Goal: Contribute content

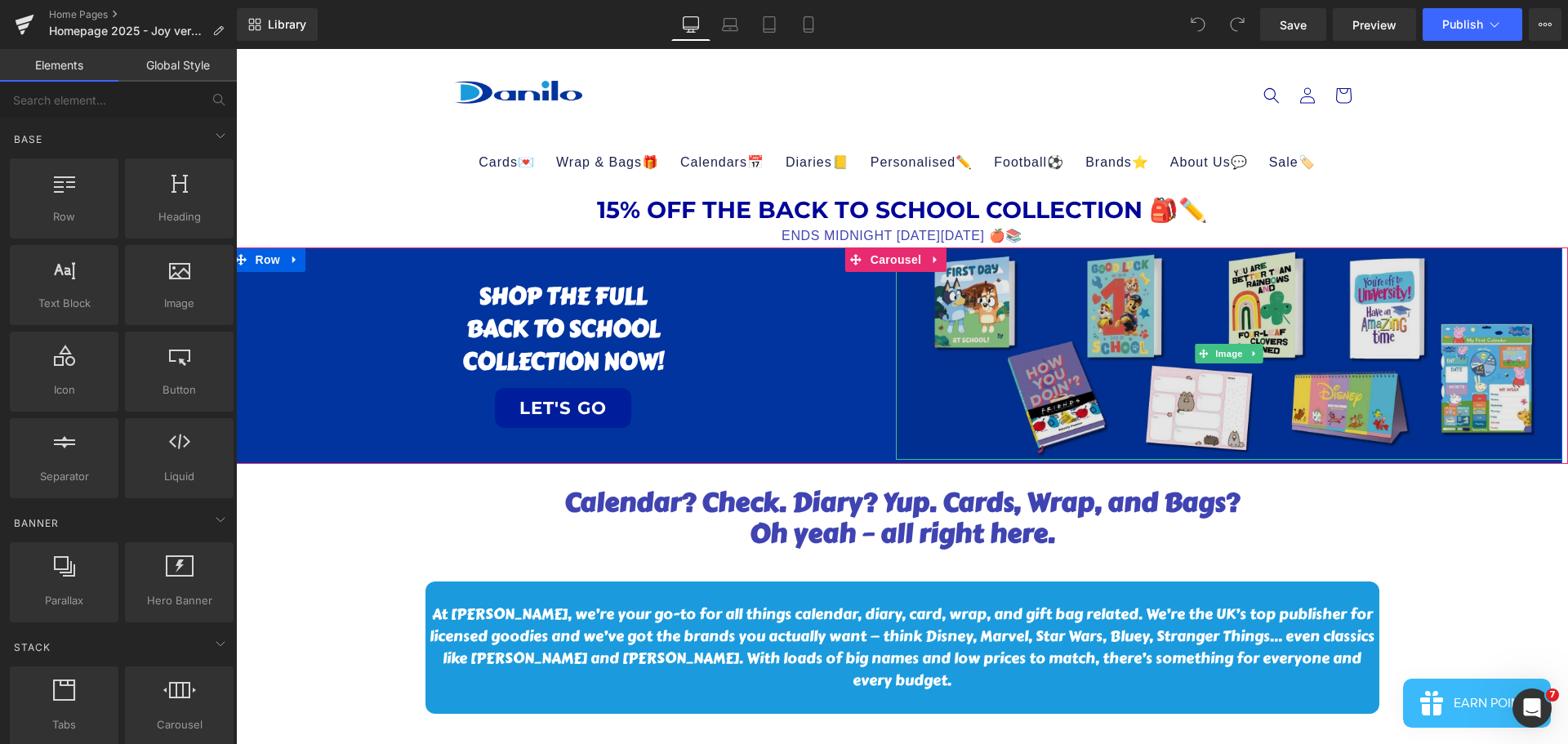
click at [1048, 376] on img at bounding box center [1229, 353] width 666 height 212
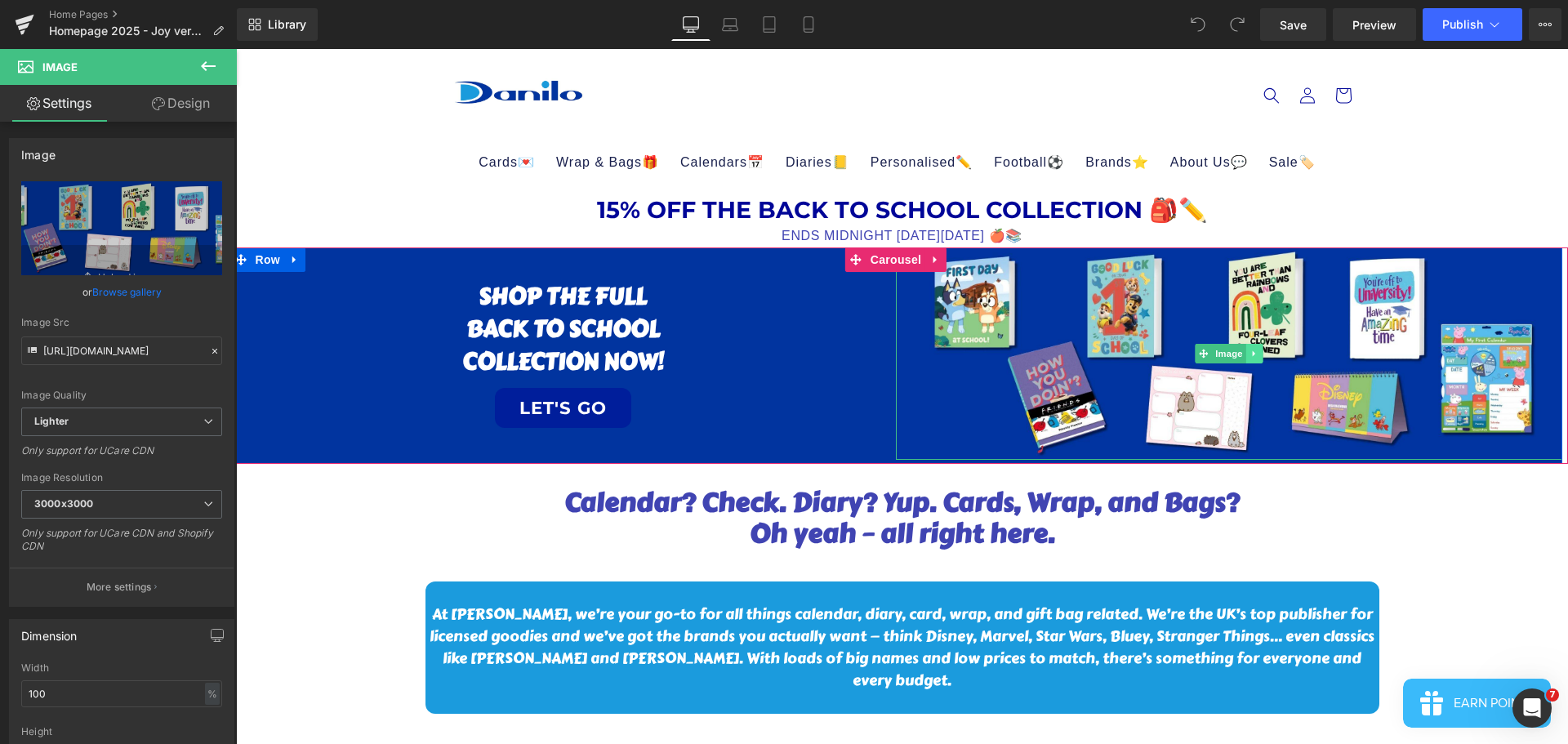
click at [1246, 354] on link at bounding box center [1254, 353] width 17 height 19
click at [1267, 357] on icon at bounding box center [1262, 353] width 9 height 10
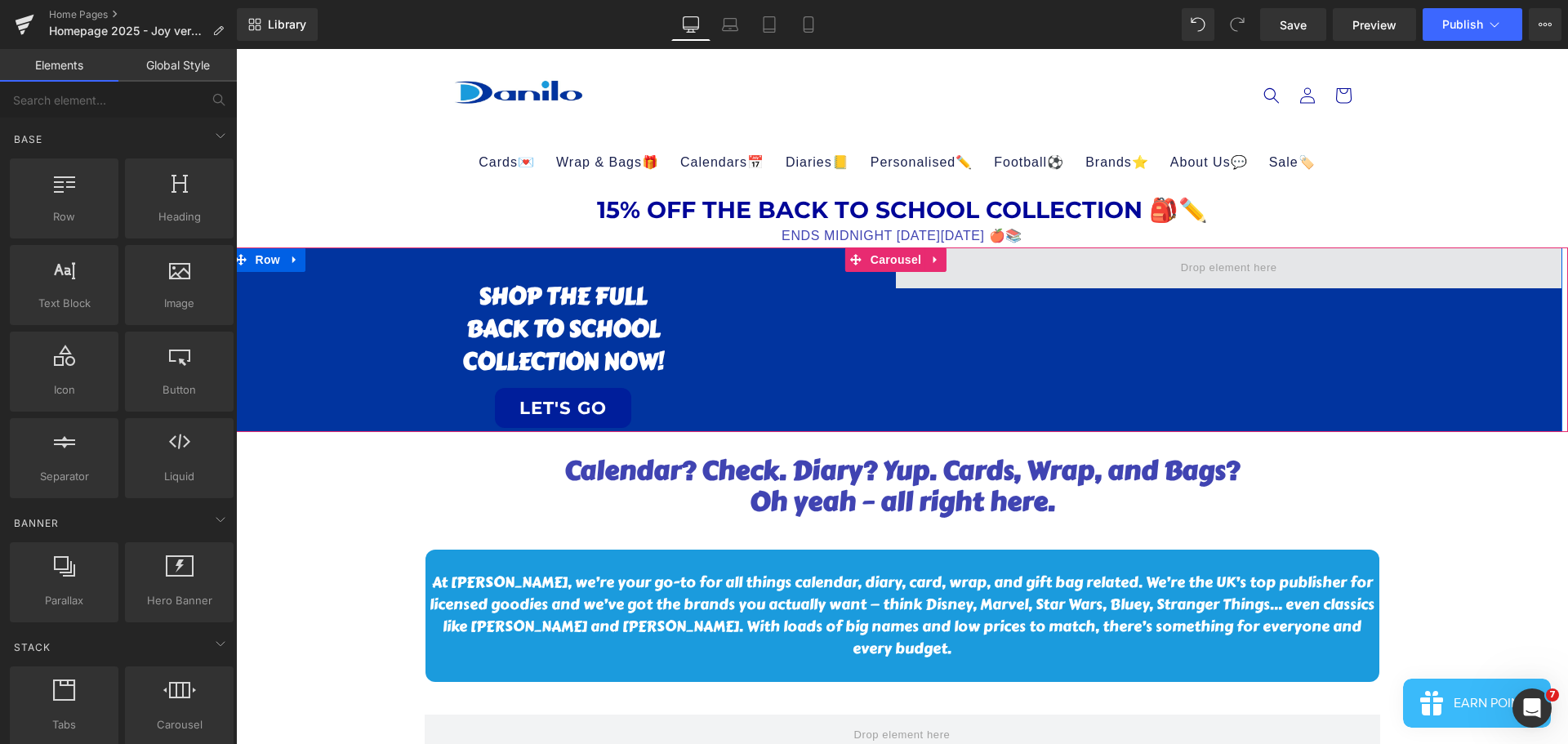
click at [1278, 269] on span at bounding box center [1229, 268] width 108 height 27
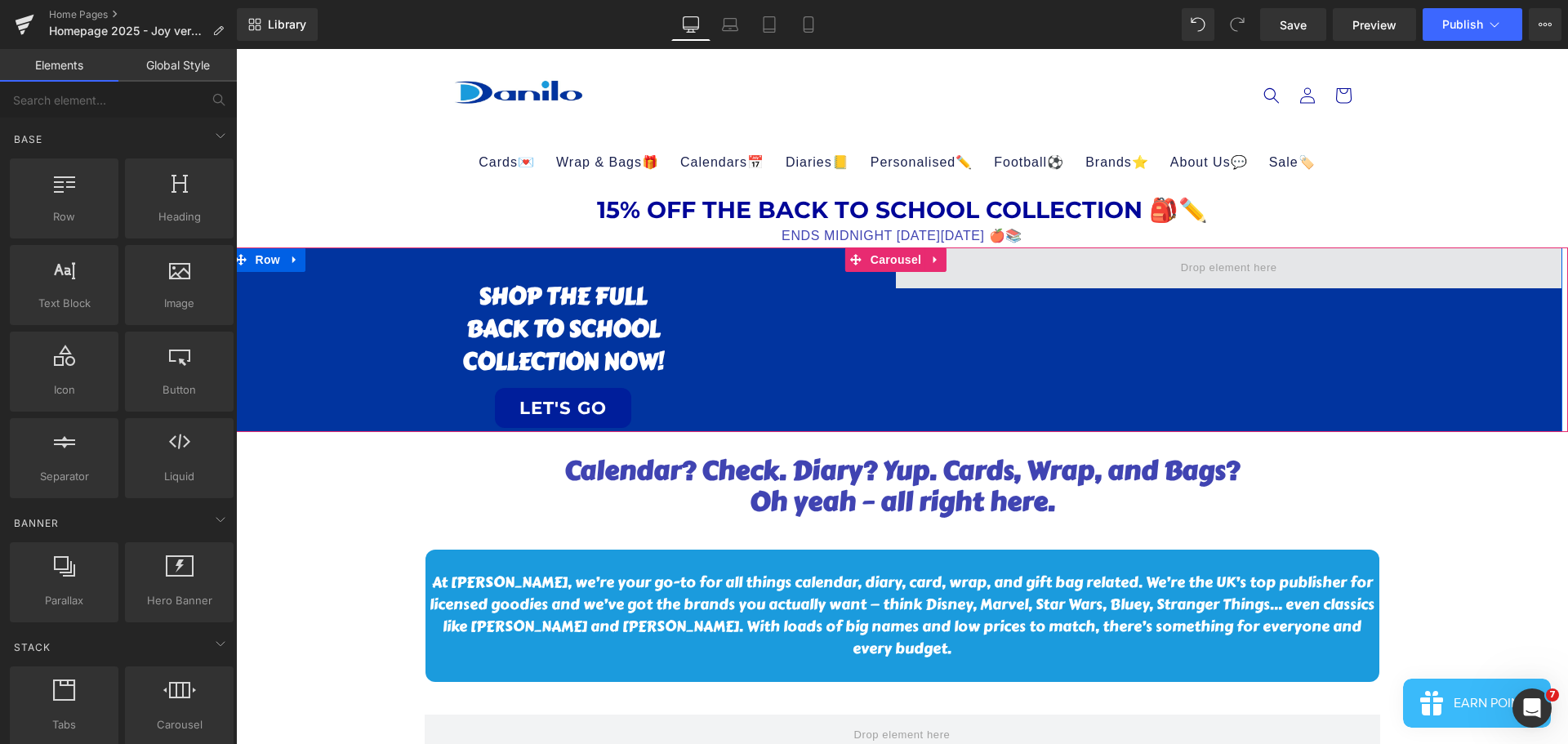
click at [1292, 267] on span at bounding box center [1229, 267] width 666 height 41
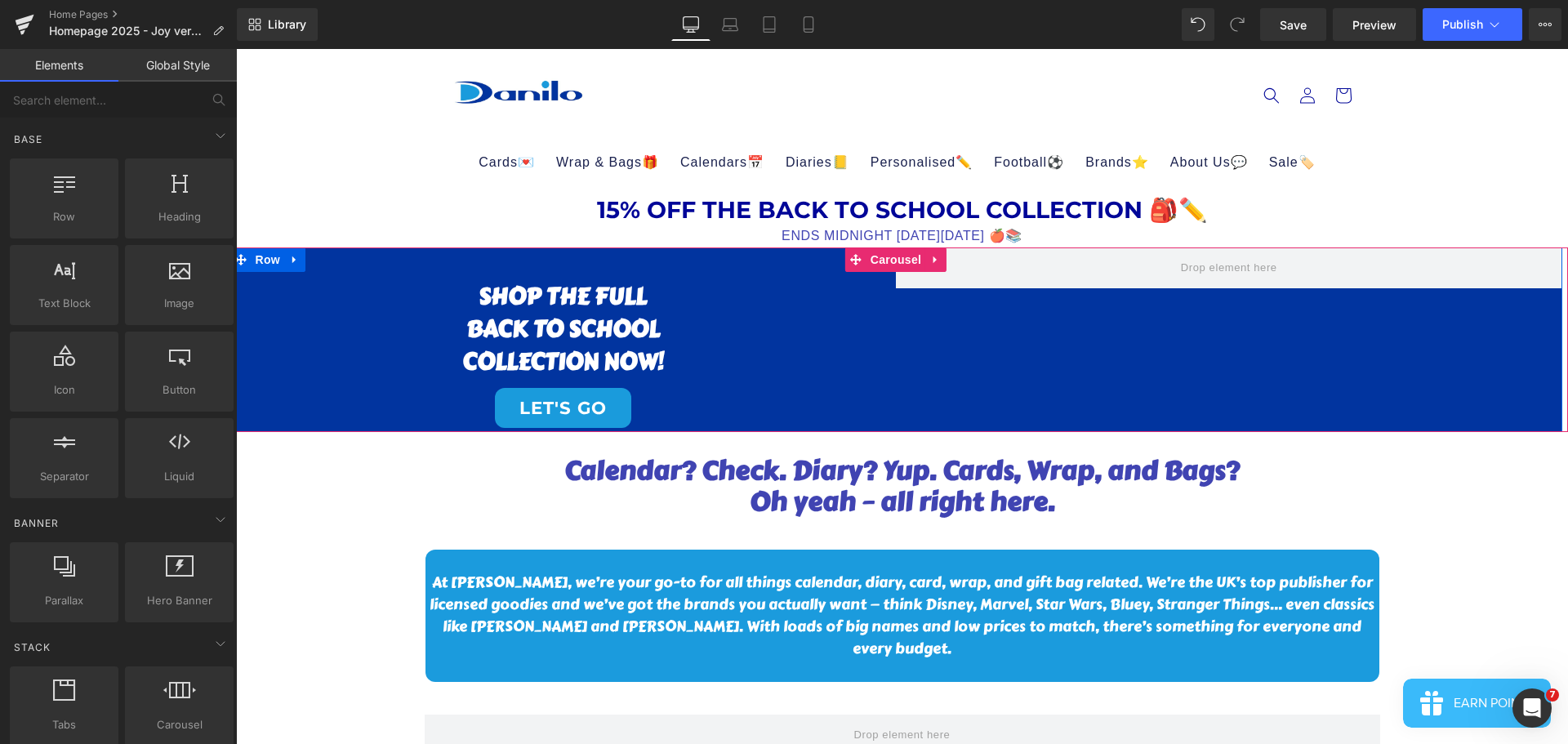
click at [1225, 266] on span at bounding box center [1229, 268] width 108 height 27
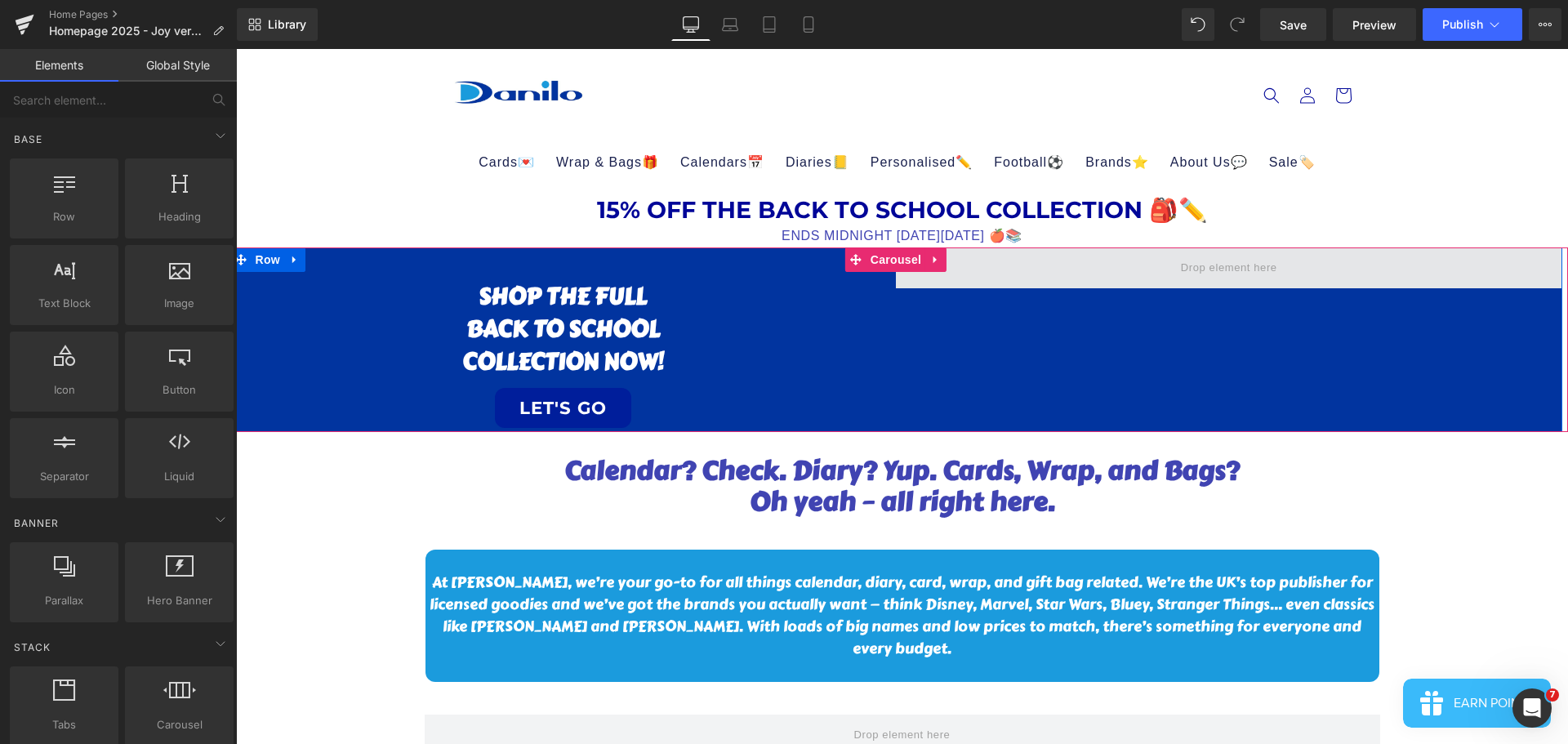
click at [1226, 260] on span at bounding box center [1229, 268] width 108 height 27
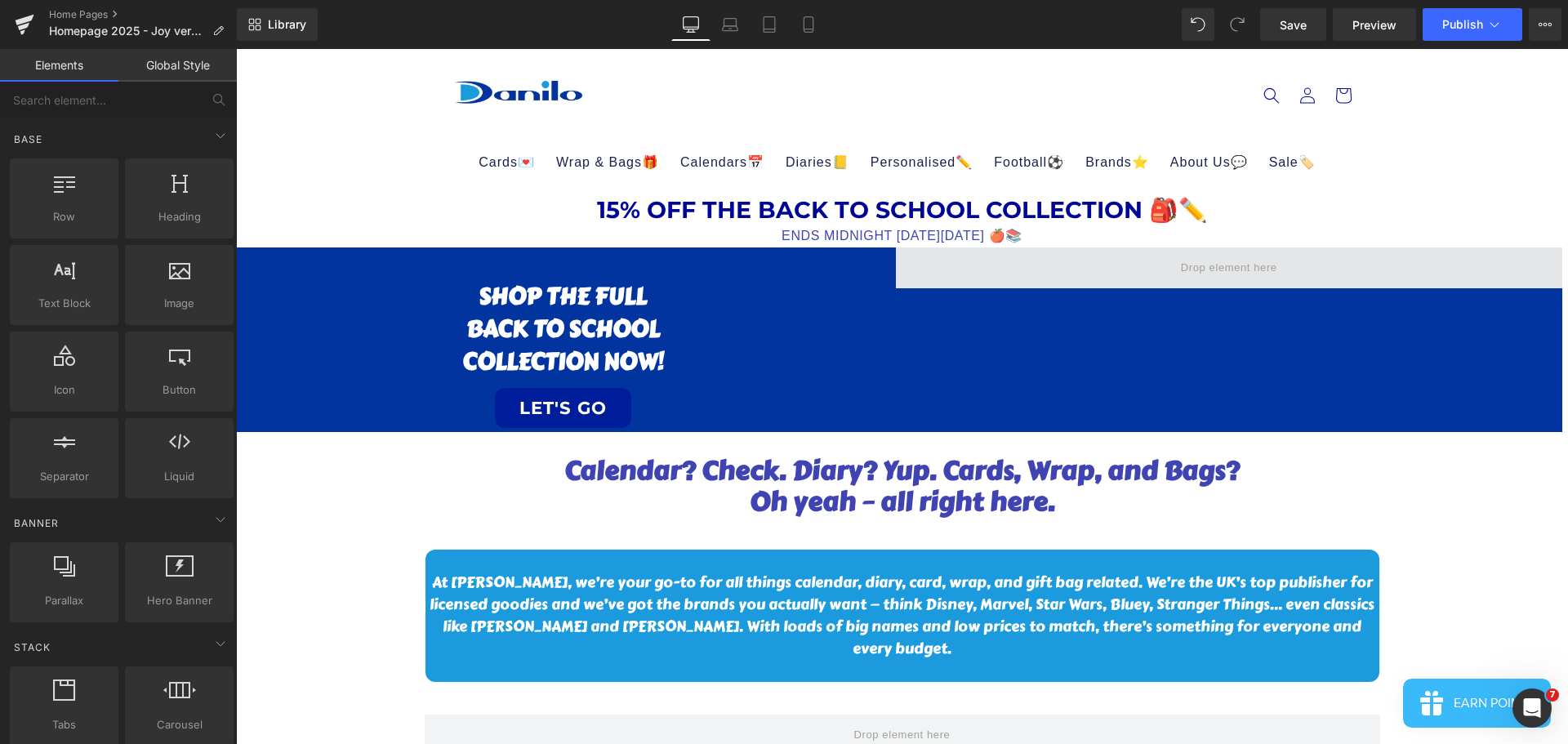
click at [1146, 278] on span at bounding box center [1229, 267] width 666 height 41
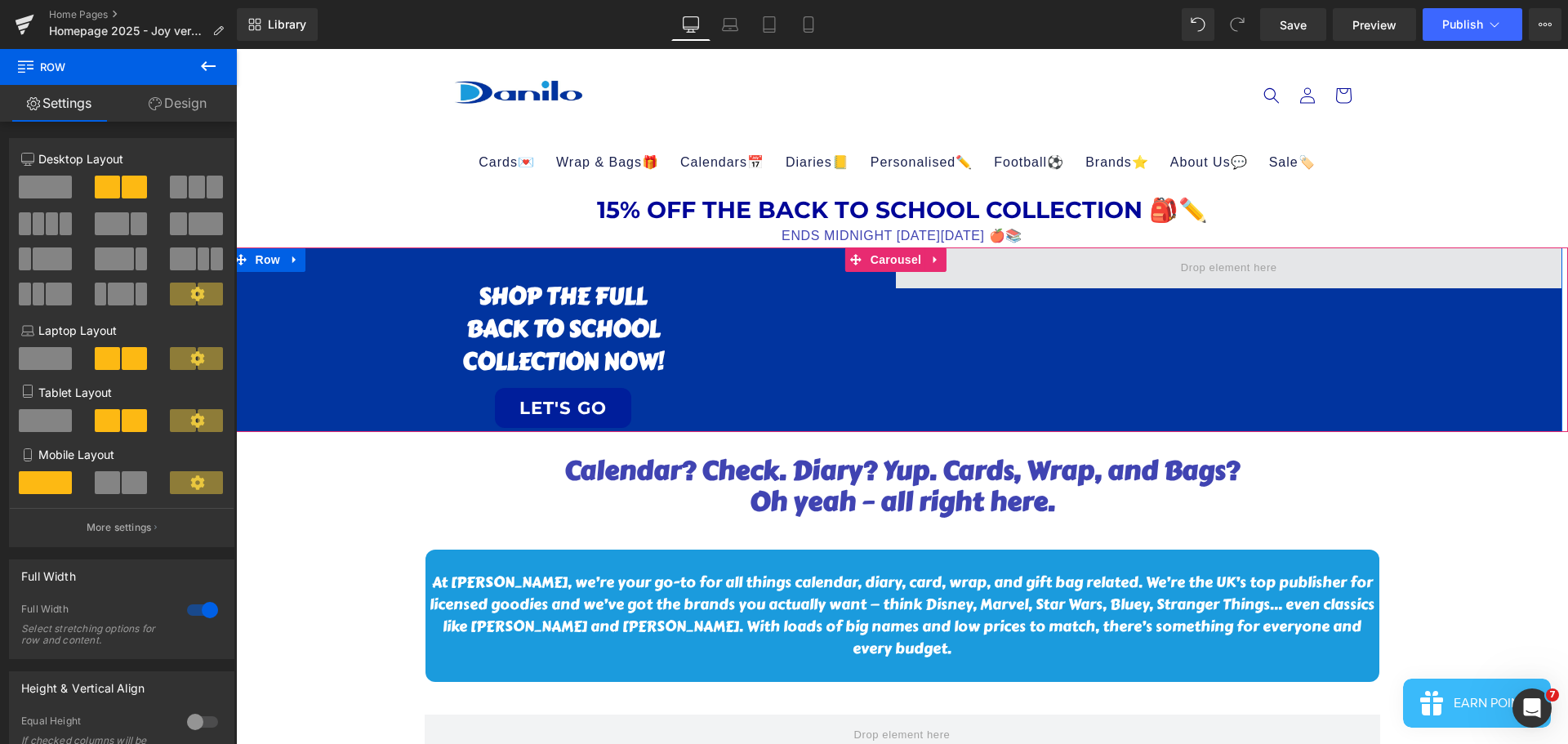
click at [1084, 268] on span at bounding box center [1229, 267] width 666 height 41
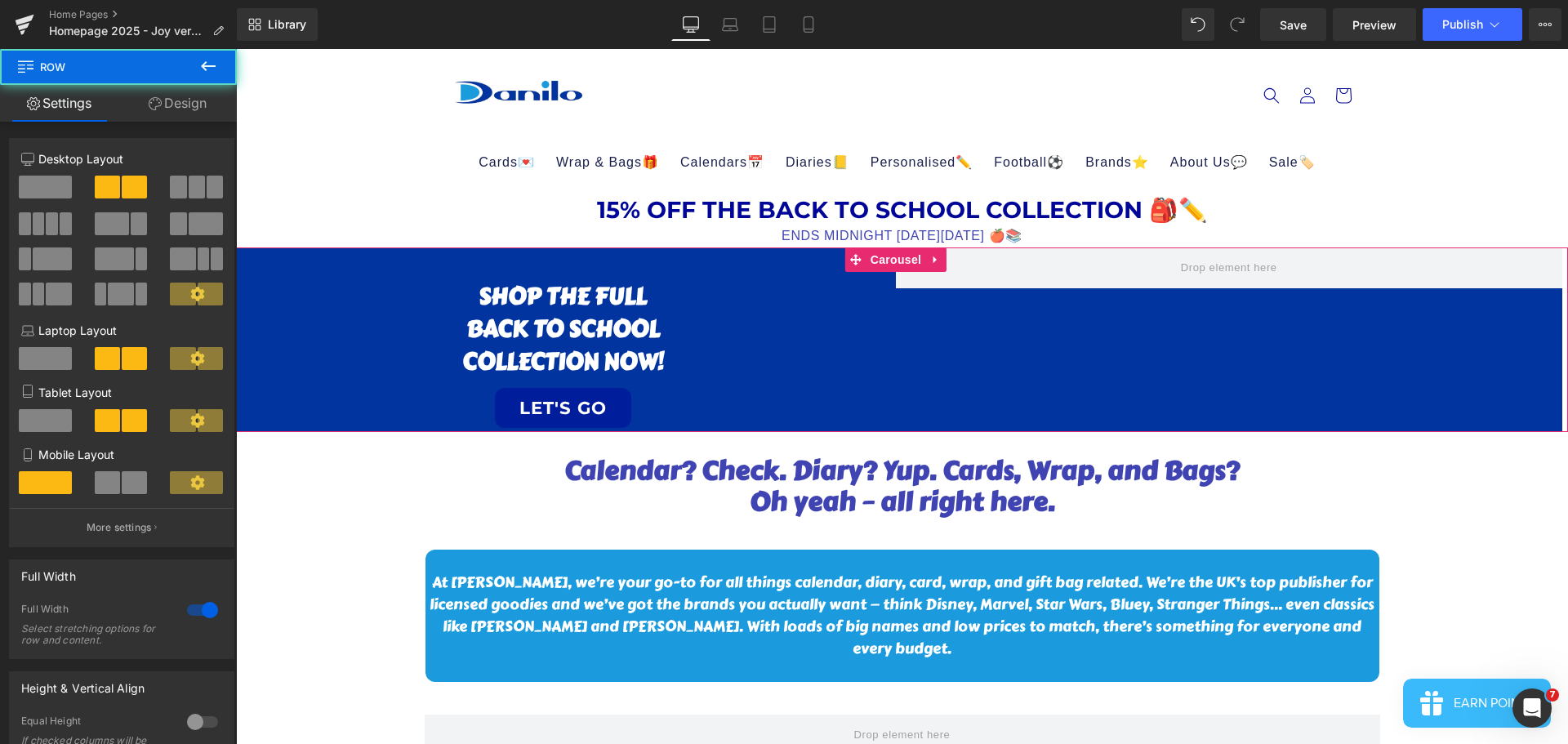
click at [932, 259] on icon at bounding box center [935, 260] width 12 height 12
click at [972, 266] on icon at bounding box center [967, 260] width 12 height 12
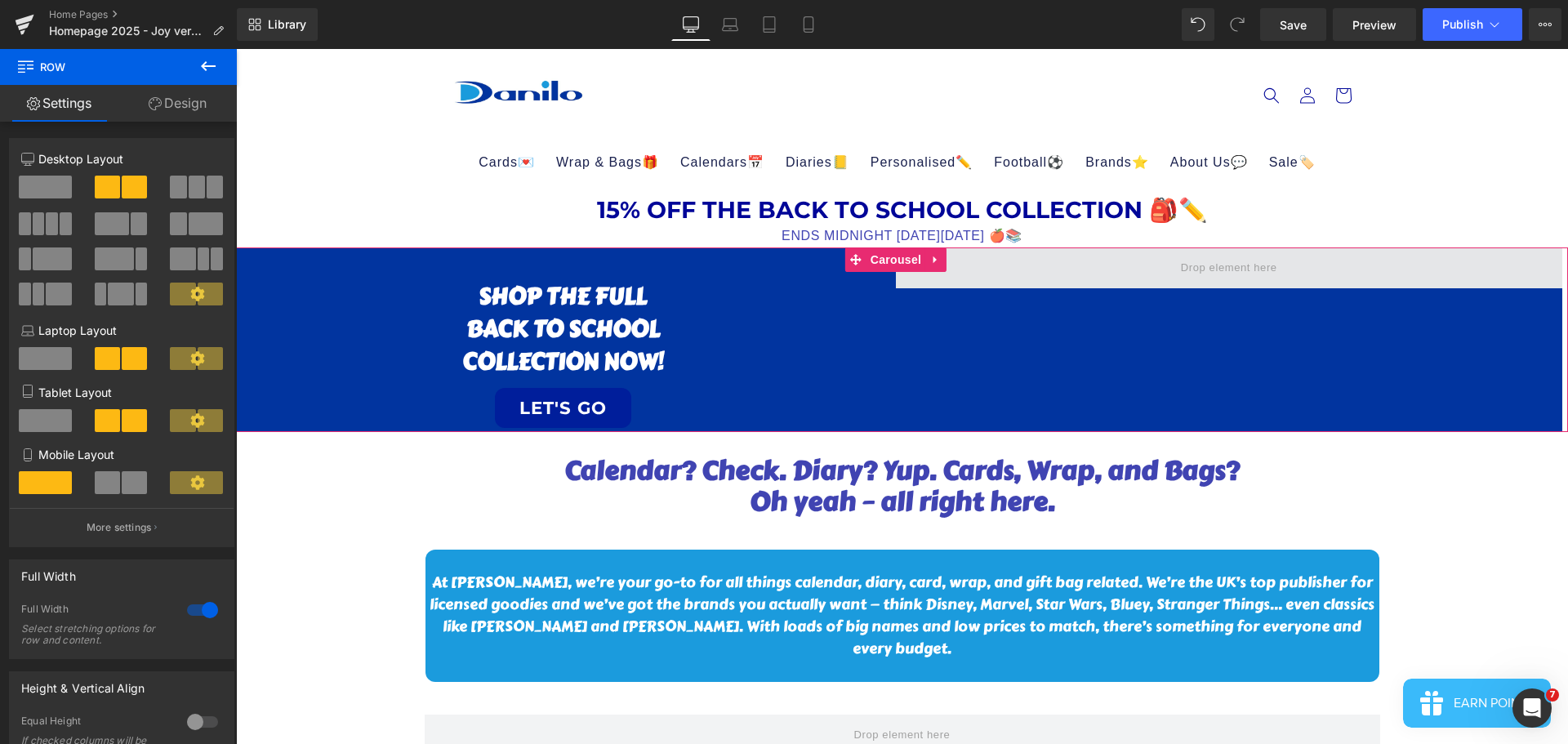
click at [1134, 264] on span at bounding box center [1229, 267] width 666 height 41
click at [1171, 272] on span at bounding box center [1229, 267] width 666 height 41
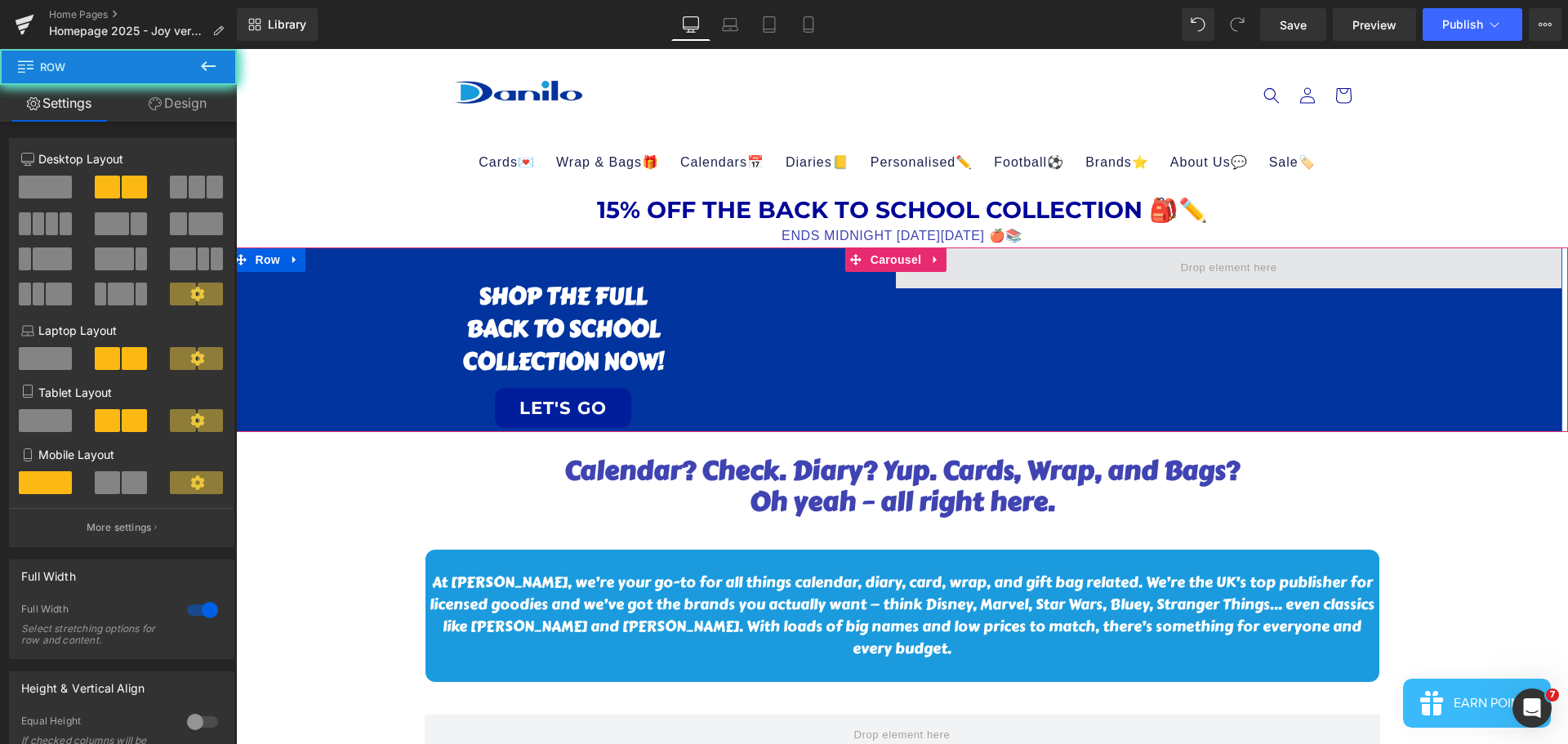
click at [1171, 272] on span at bounding box center [1229, 267] width 666 height 41
click at [1193, 268] on span at bounding box center [1229, 268] width 108 height 27
click at [1193, 267] on span at bounding box center [1229, 268] width 108 height 27
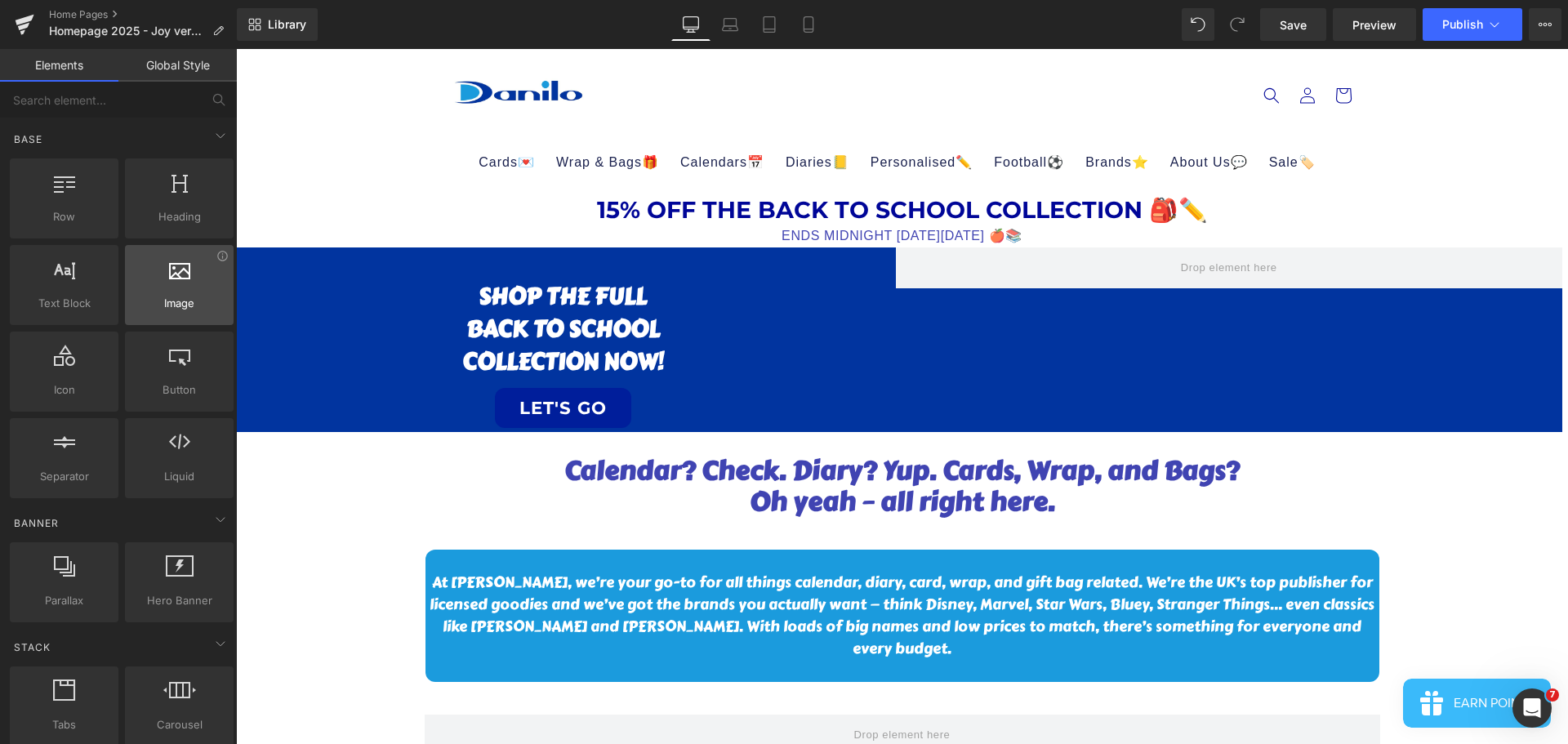
click at [161, 269] on div at bounding box center [180, 275] width 99 height 36
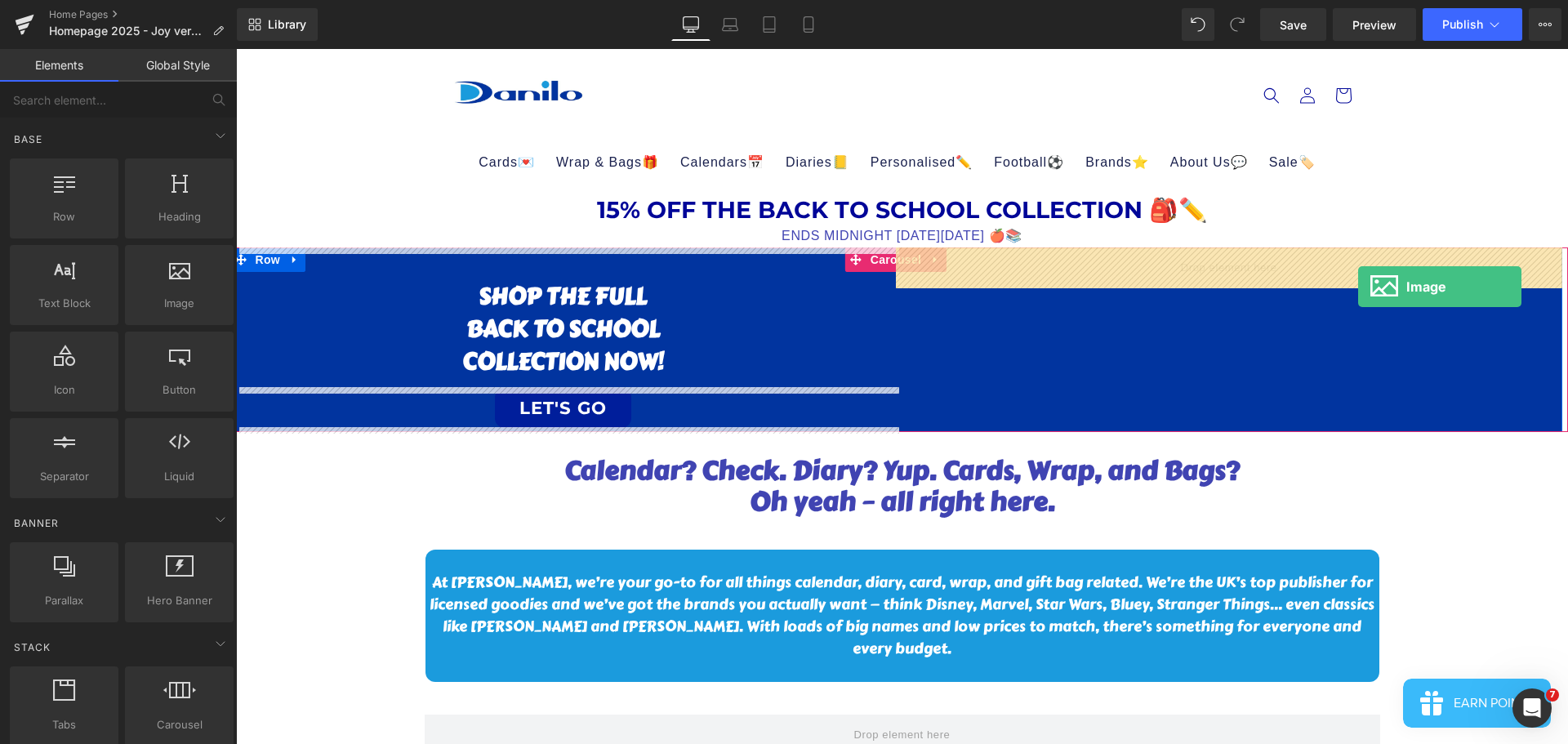
drag, startPoint x: 425, startPoint y: 355, endPoint x: 1319, endPoint y: 287, distance: 896.6
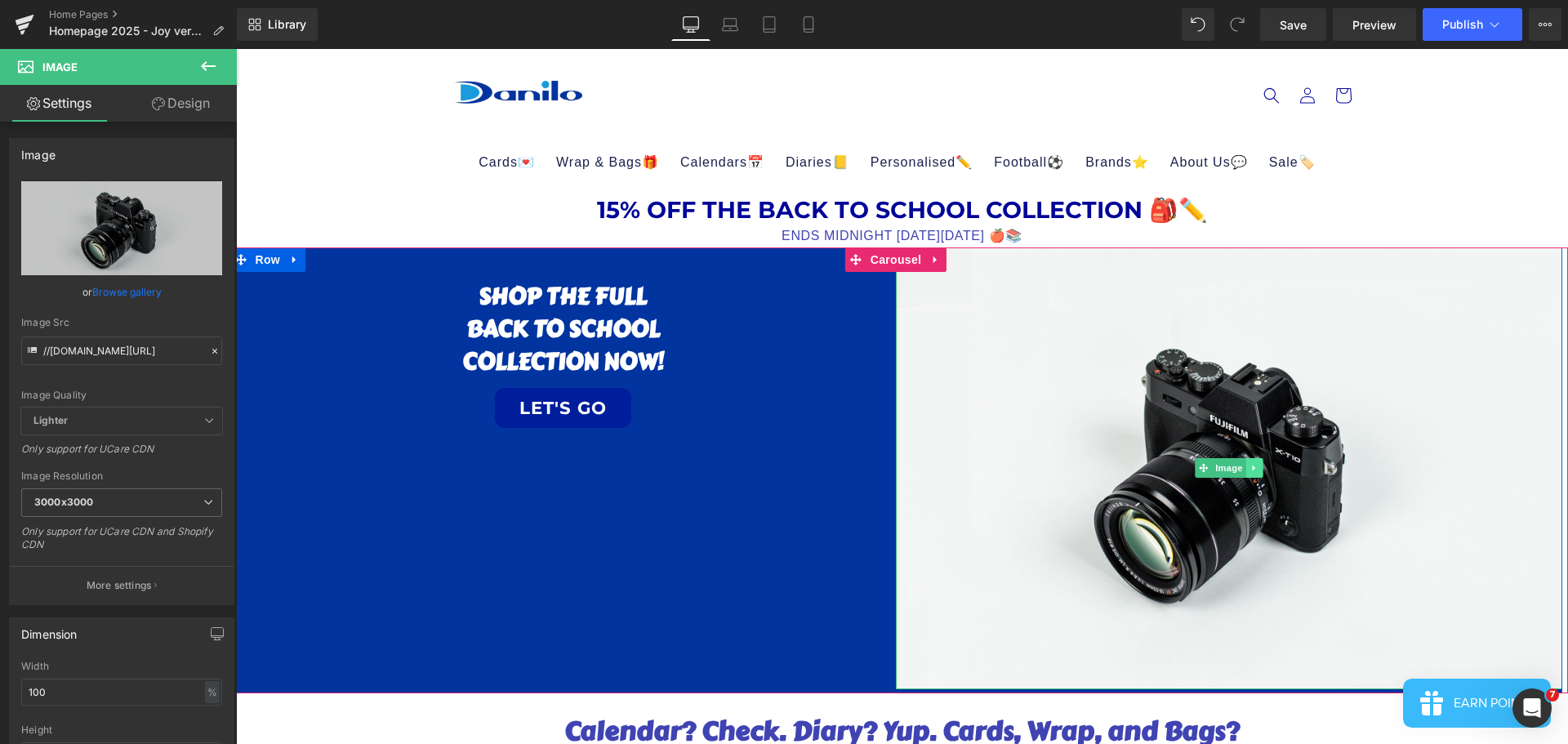
click at [1257, 470] on icon at bounding box center [1254, 468] width 9 height 10
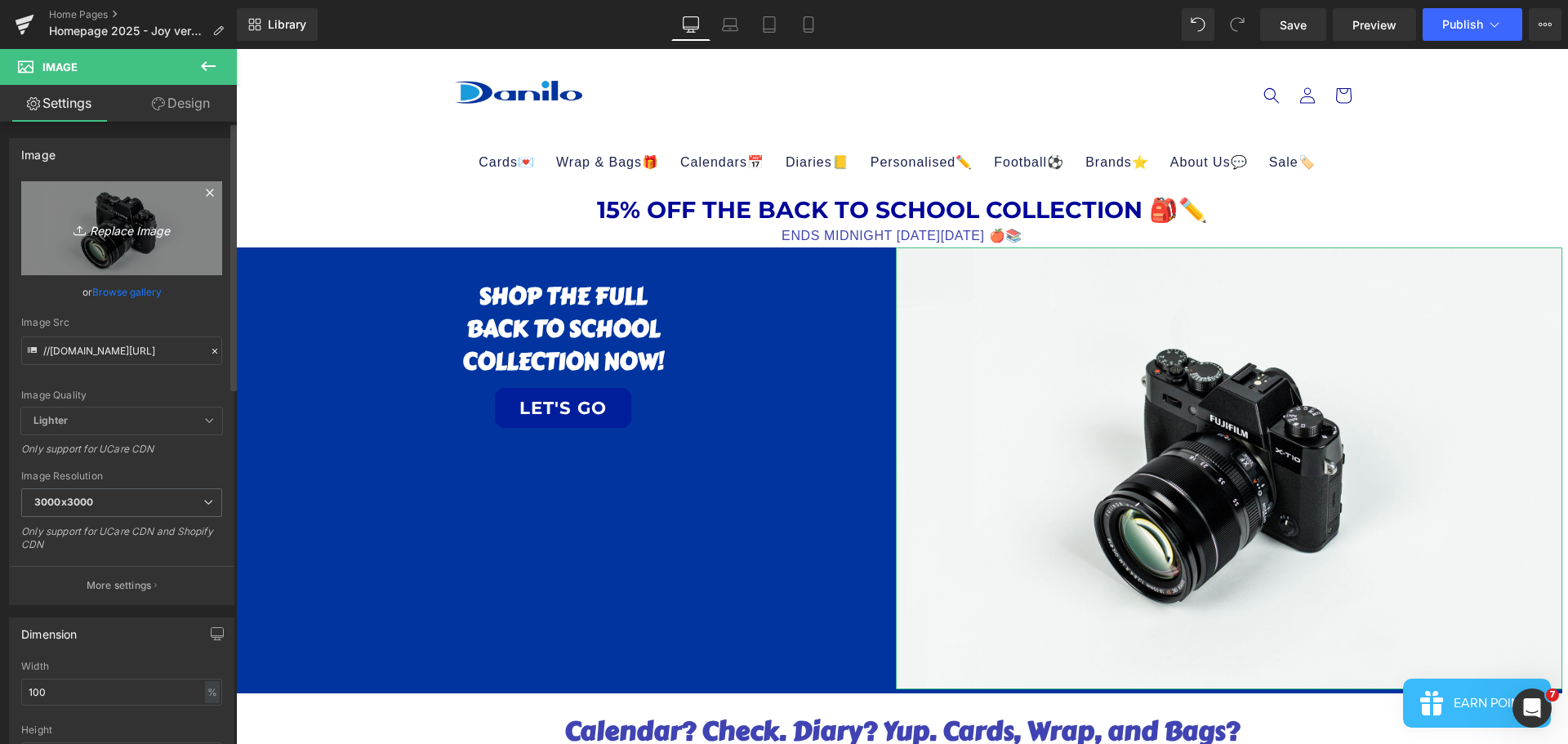
click at [101, 251] on link "Replace Image" at bounding box center [121, 229] width 201 height 94
type input "C:\fakepath\BACK TO SCHOOL.jpg"
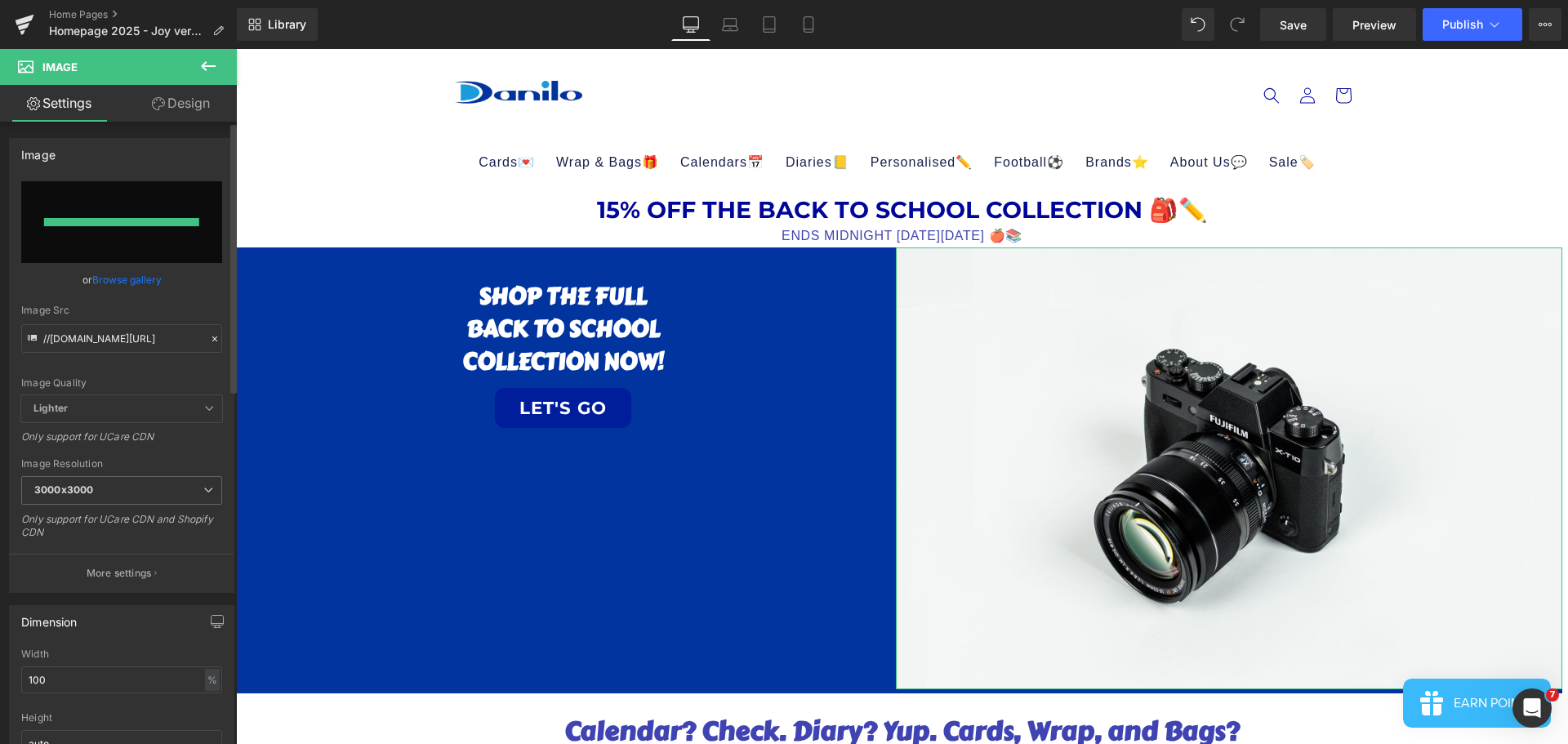
type input "[URL][DOMAIN_NAME]"
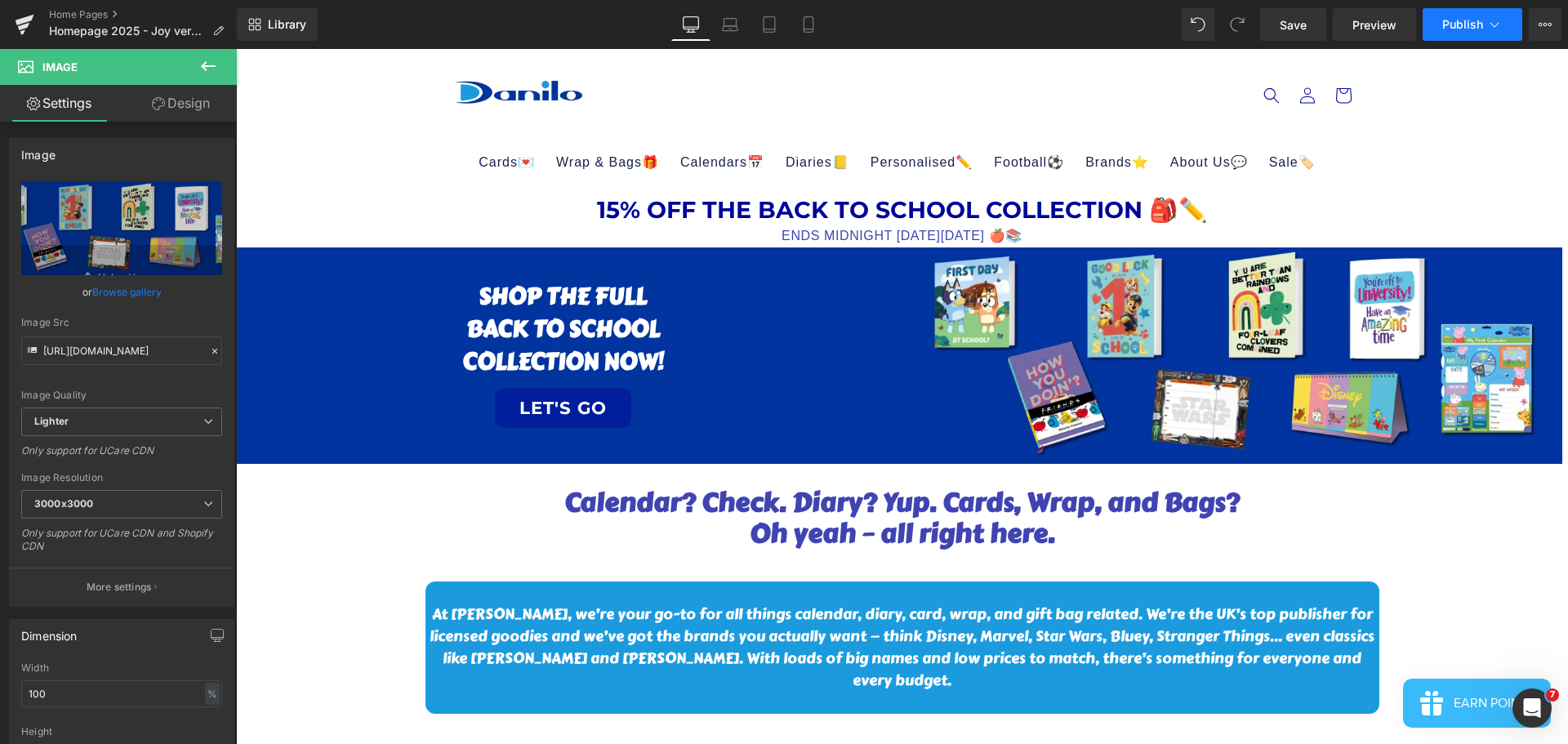
click at [1486, 26] on button "Publish" at bounding box center [1472, 24] width 99 height 33
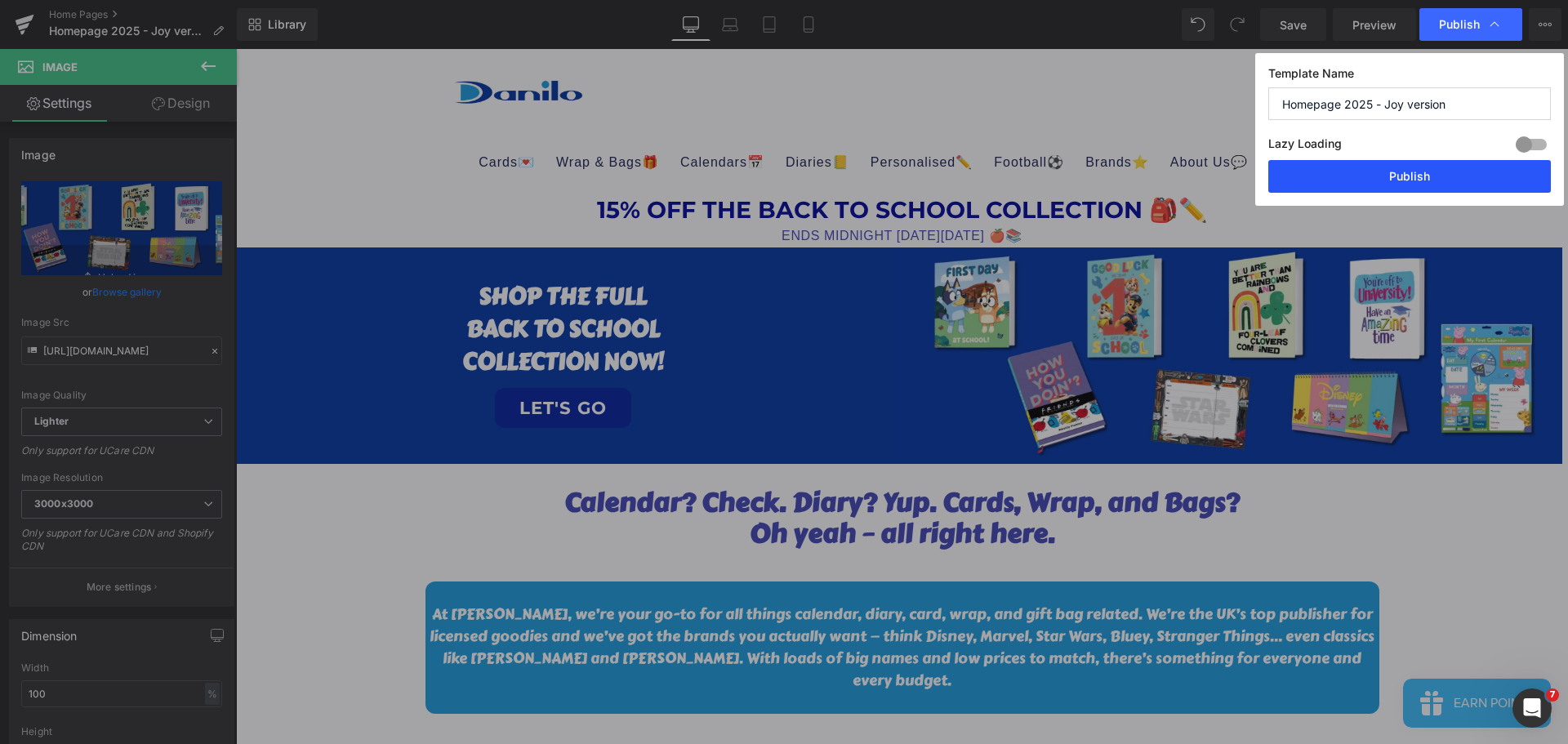
click at [1421, 167] on button "Publish" at bounding box center [1409, 176] width 283 height 33
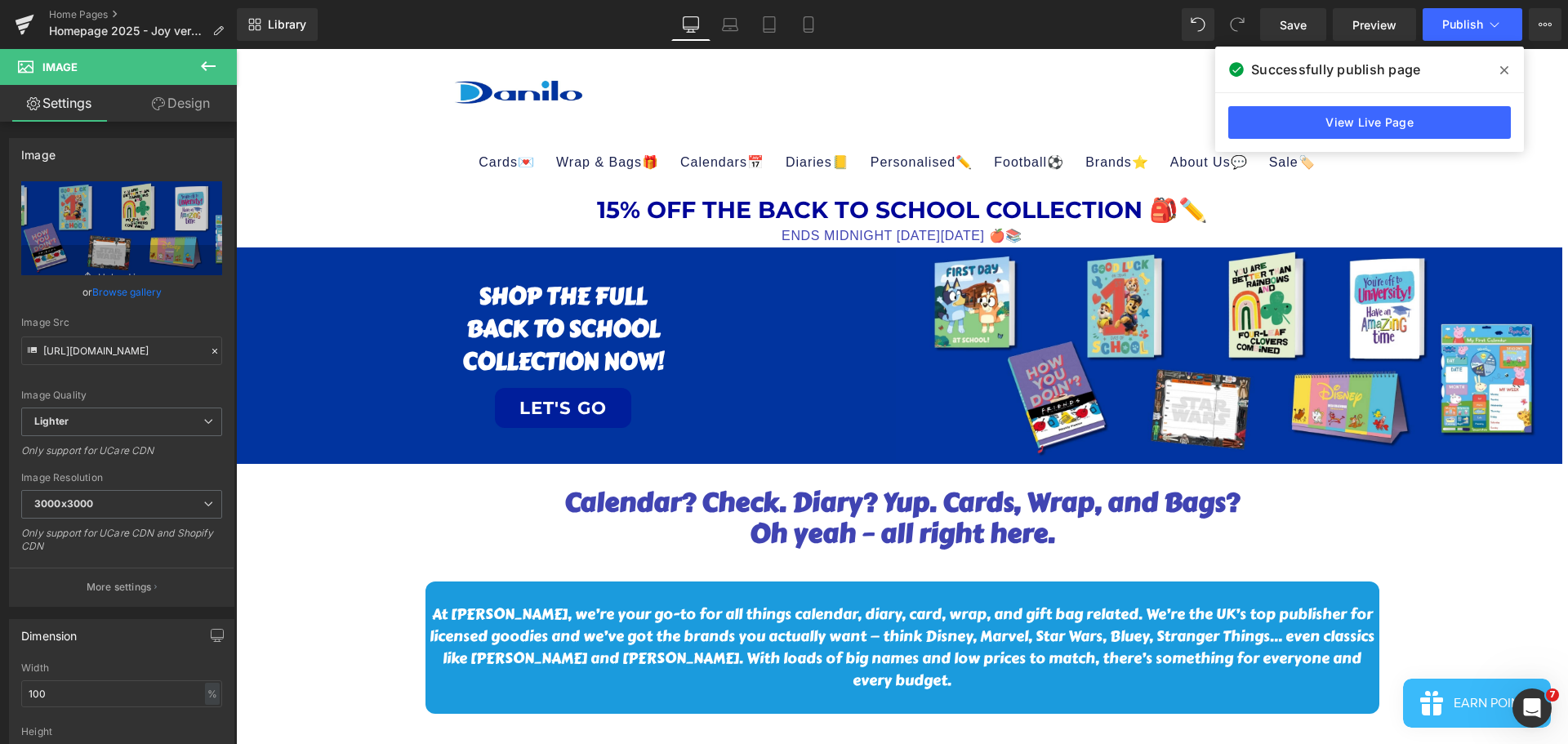
click at [1496, 74] on span at bounding box center [1503, 70] width 26 height 26
